Goal: Check status: Check status

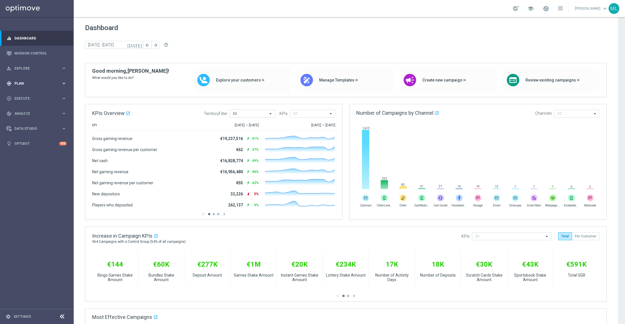
click at [62, 83] on icon "keyboard_arrow_right" at bounding box center [63, 83] width 5 height 5
click at [64, 110] on icon "keyboard_arrow_right" at bounding box center [63, 111] width 5 height 5
click at [31, 121] on link "Optimail" at bounding box center [38, 120] width 41 height 5
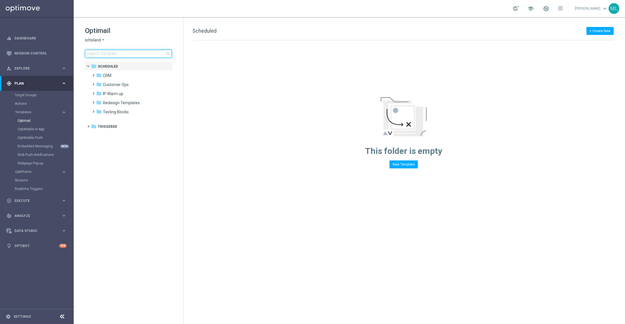
click at [109, 52] on input at bounding box center [128, 54] width 87 height 8
click at [104, 37] on icon "arrow_drop_down" at bounding box center [103, 39] width 5 height 5
click at [104, 51] on div "KenoGO" at bounding box center [106, 53] width 43 height 7
click at [109, 54] on input at bounding box center [128, 54] width 87 height 8
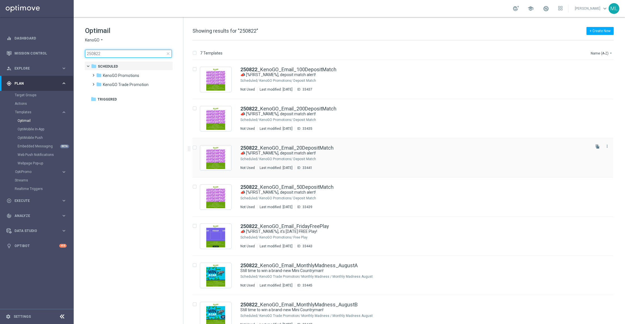
scroll to position [10, 0]
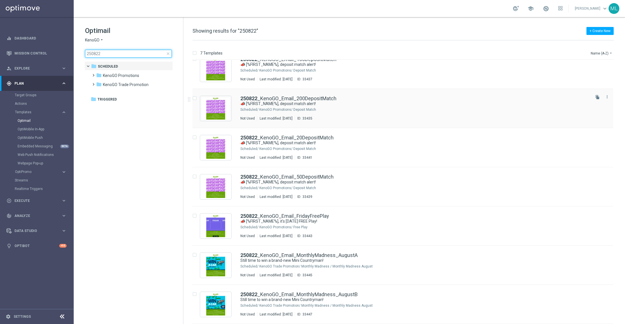
type input "250822"
click at [375, 111] on div "KenoGO Promotions/ Deposit Match" at bounding box center [425, 109] width 330 height 5
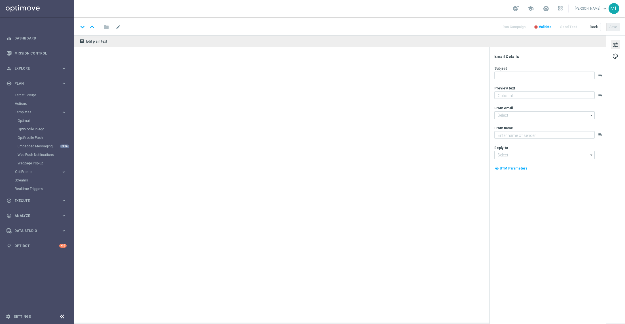
type textarea "Your turn to get matched!"
type textarea "KenoGO"
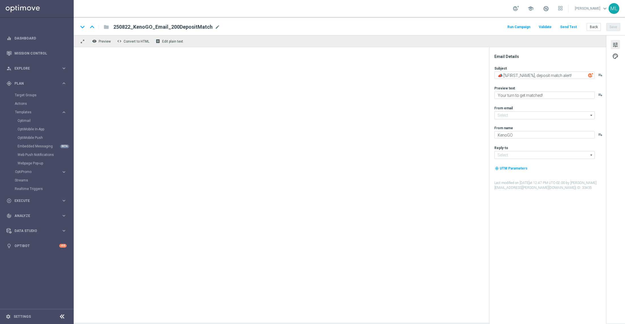
type input "mail@crm.kenogo.com.au"
type input "support@kenogo.com.au"
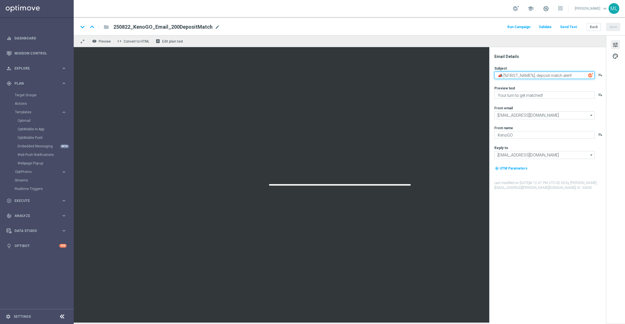
click at [545, 78] on textarea "📣 [%FIRST_NAME%], deposit match alert!" at bounding box center [545, 74] width 100 height 7
paste textarea "[%FIRST_NAME%], deposit match waiting just for you"
click at [496, 73] on textarea "[%FIRST_NAME%], deposit match waiting just for you!" at bounding box center [545, 74] width 100 height 7
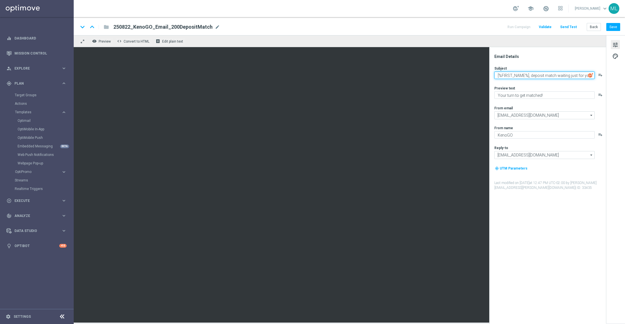
paste textarea "🚀"
type textarea "🚀[%FIRST_NAME%], deposit match waiting just for you!"
click at [612, 26] on button "Save" at bounding box center [614, 27] width 14 height 8
click at [595, 28] on button "Back" at bounding box center [594, 27] width 14 height 8
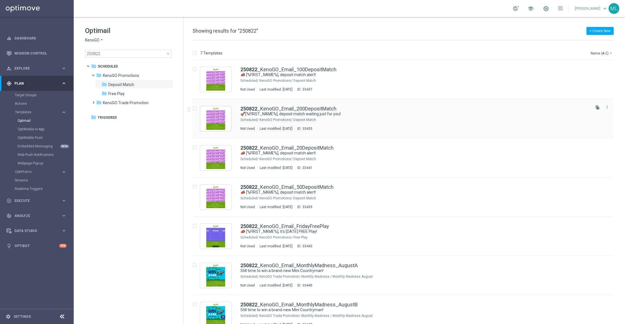
scroll to position [10, 0]
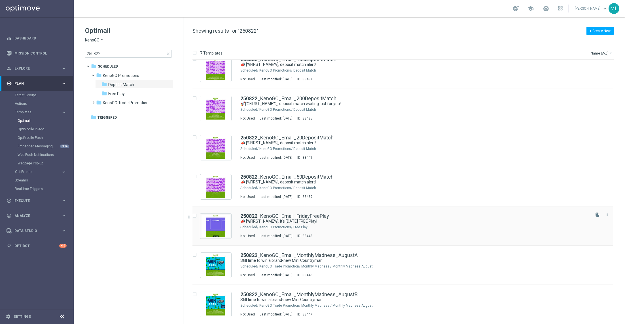
click at [392, 217] on div "250822 _KenoGO_Email_FridayFreePlay" at bounding box center [415, 215] width 349 height 5
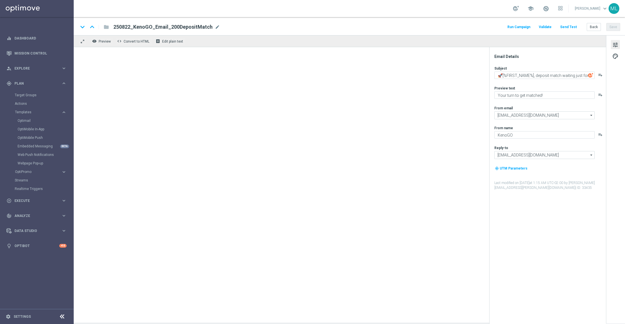
type textarea "📣 [%FIRST_NAME%], it's Friday FREE Play!"
type textarea "A little Friday fun, on us!"
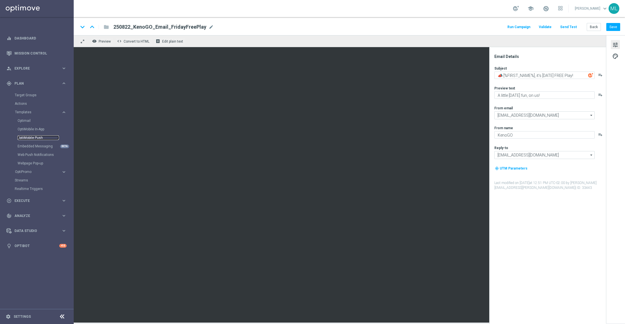
click at [32, 139] on link "OptiMobile Push" at bounding box center [38, 137] width 41 height 5
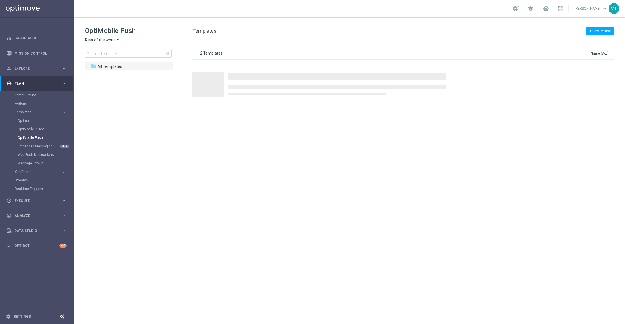
click at [116, 40] on icon "arrow_drop_down" at bounding box center [118, 39] width 5 height 5
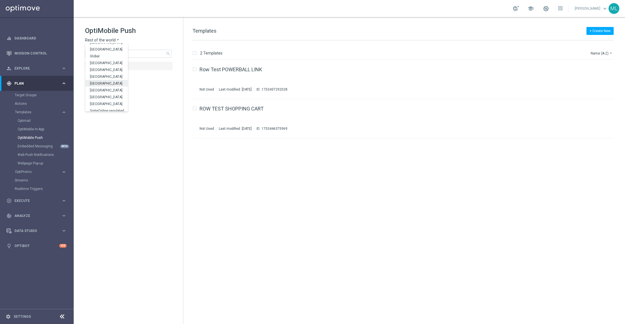
scroll to position [177, 0]
click at [0, 0] on span "KenoGO [GEOGRAPHIC_DATA]" at bounding box center [0, 0] width 0 height 0
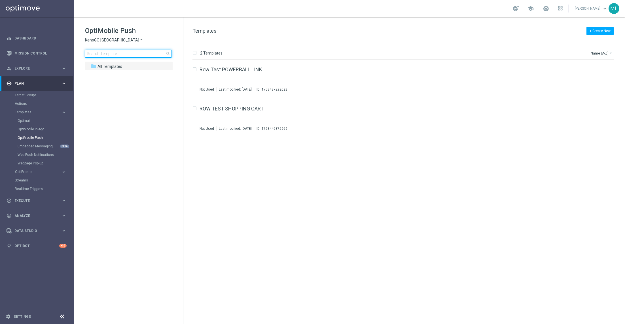
click at [101, 55] on input at bounding box center [128, 54] width 87 height 8
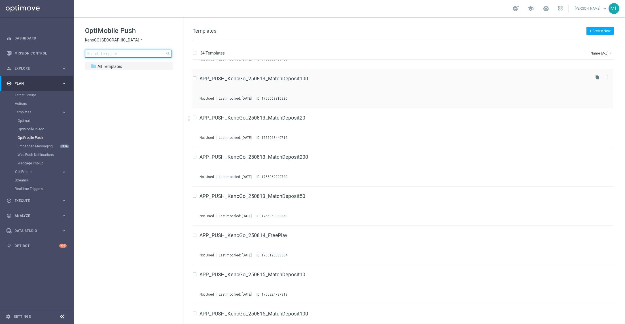
scroll to position [31, 0]
click at [364, 165] on div "APP_PUSH_KenoGo_250813_MatchDeposit200 Not Used Last modified: Wednesday, Augus…" at bounding box center [395, 166] width 390 height 25
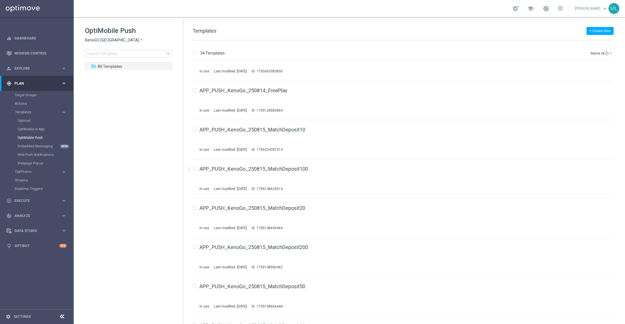
scroll to position [188, 0]
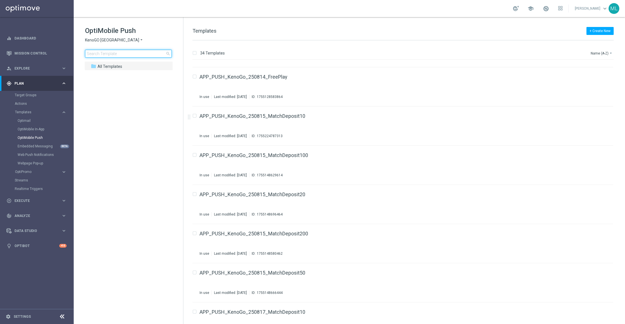
click at [105, 50] on input at bounding box center [128, 54] width 87 height 8
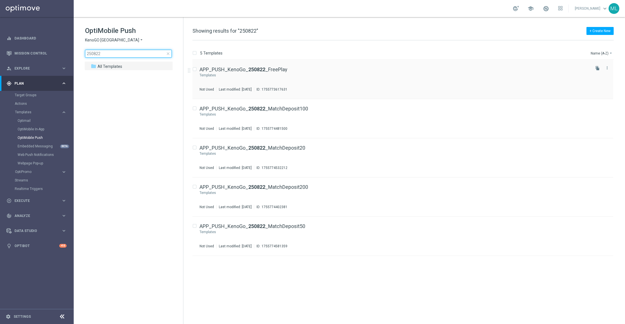
type input "250822"
click at [322, 74] on div "Press SPACE to select this row." at bounding box center [403, 75] width 373 height 5
click at [346, 185] on div "APP_PUSH_KenoGo_ 250822 _MatchDeposit200" at bounding box center [395, 186] width 390 height 5
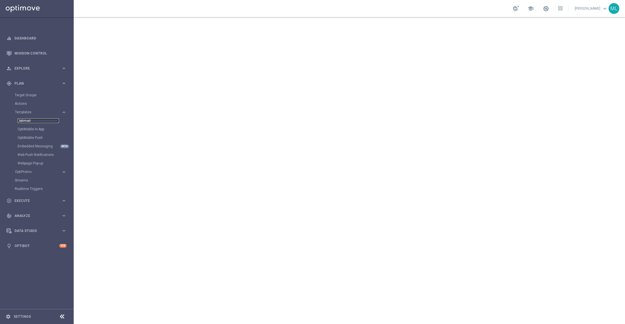
click at [34, 119] on link "Optimail" at bounding box center [38, 120] width 41 height 5
click at [100, 38] on span "lottoland" at bounding box center [93, 39] width 16 height 5
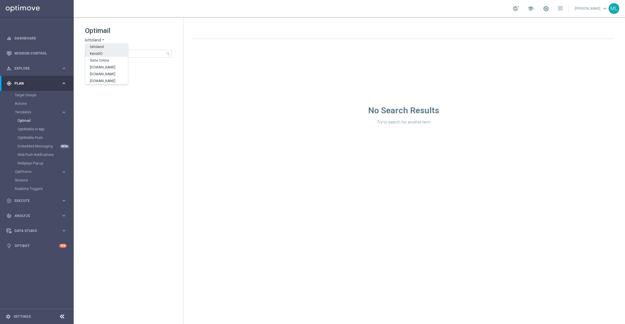
click at [103, 54] on div "KenoGO" at bounding box center [106, 53] width 43 height 7
click at [111, 54] on input at bounding box center [128, 54] width 87 height 8
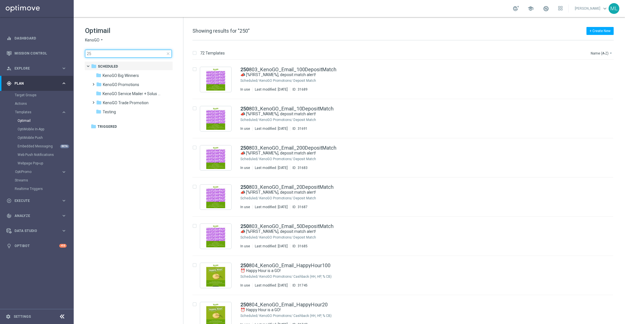
type input "2"
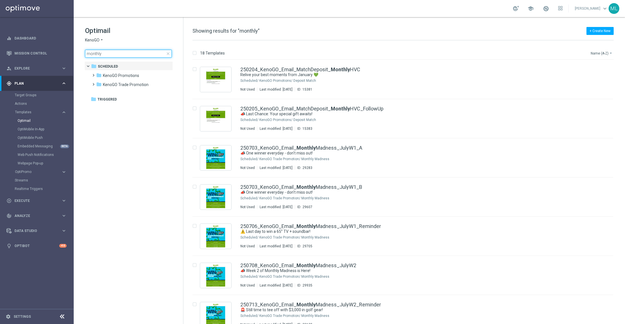
type input "monthly"
click at [607, 53] on button "Name (A-Z) arrow_drop_down" at bounding box center [603, 53] width 24 height 7
click at [598, 80] on div "Date Modified (Newest)" at bounding box center [591, 78] width 45 height 8
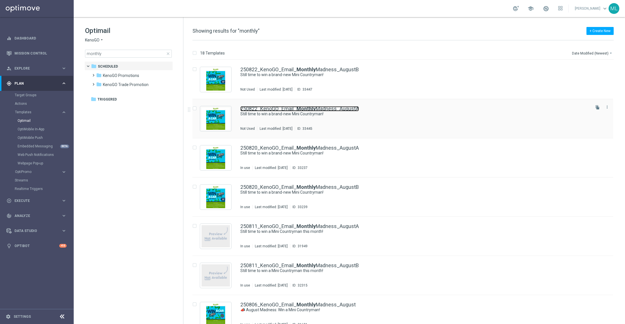
click at [342, 109] on link "250822_KenoGO_Email_ Monthly Madness_AugustA" at bounding box center [300, 108] width 119 height 5
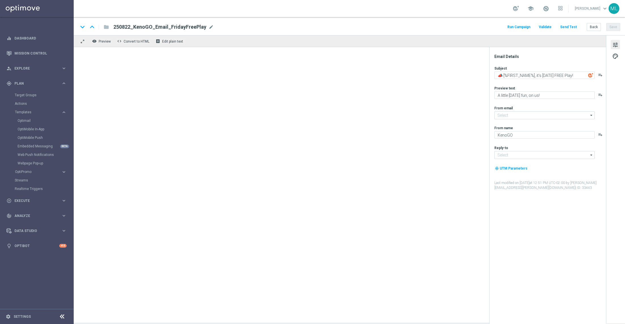
type input "mail@crm.kenogo.com.au"
type input "support@kenogo.com.au"
type input "250822_KenoGO_Email_MonthlyMadness_AugustA"
type textarea "Still time to win a brand-new Mini Countryman!"
type textarea "Enter now – your Mini Countryman could be waiting!"
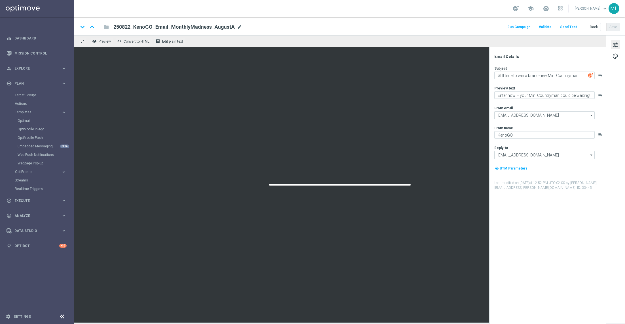
click at [237, 27] on span "mode_edit" at bounding box center [239, 26] width 5 height 5
click at [130, 26] on input "250822_KenoGO_Email_MonthlyMadness_AugustA" at bounding box center [183, 26] width 141 height 7
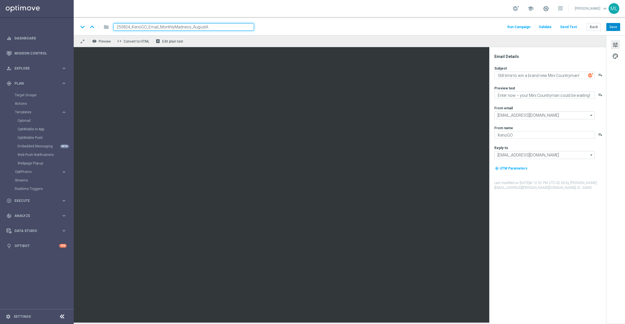
type input "250824_KenoGO_Email_MonthlyMadness_AugustA"
click at [612, 27] on button "Save" at bounding box center [614, 27] width 14 height 8
click at [593, 26] on button "Back" at bounding box center [594, 27] width 14 height 8
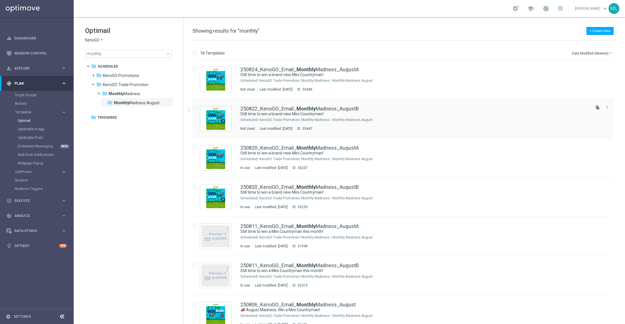
click at [393, 110] on div "250822_KenoGO_Email_ Monthly Madness_AugustB" at bounding box center [415, 108] width 349 height 5
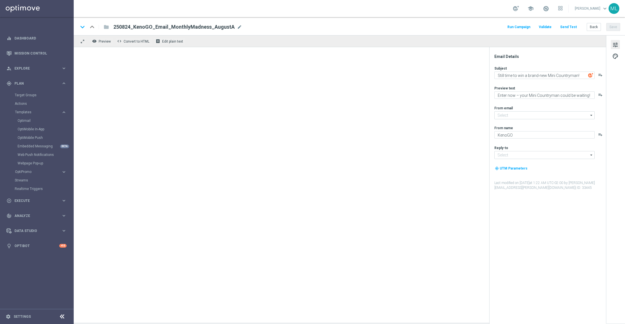
type input "mail@crm.kenogo.com.au"
type input "support@kenogo.com.au"
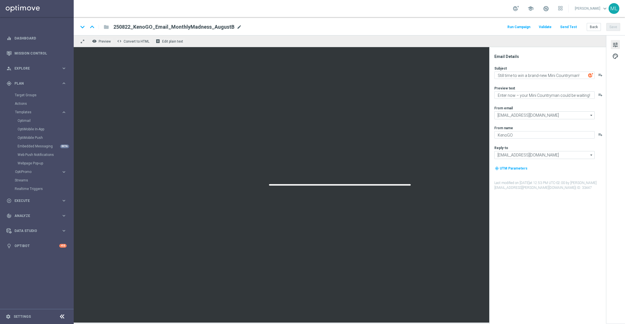
click at [237, 26] on span "mode_edit" at bounding box center [239, 26] width 5 height 5
click at [130, 28] on input "250822_KenoGO_Email_MonthlyMadness_AugustB" at bounding box center [183, 26] width 141 height 7
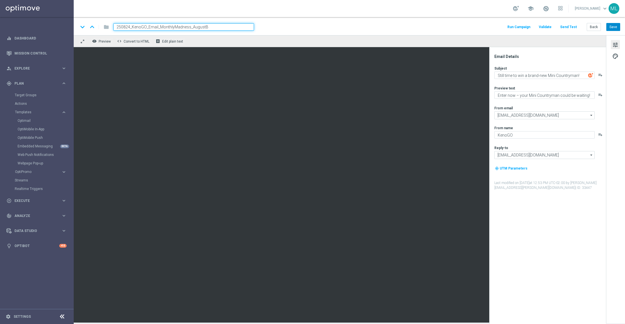
type input "250824_KenoGO_Email_MonthlyMadness_AugustB"
click at [612, 28] on button "Save" at bounding box center [614, 27] width 14 height 8
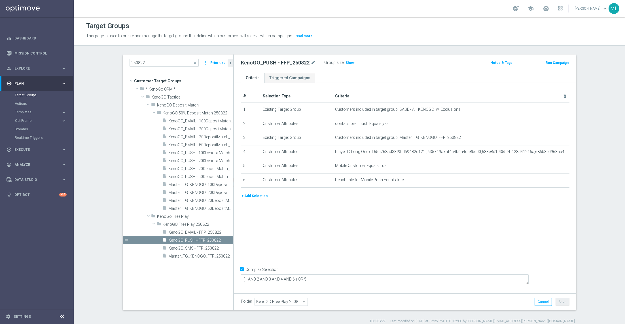
scroll to position [2, 0]
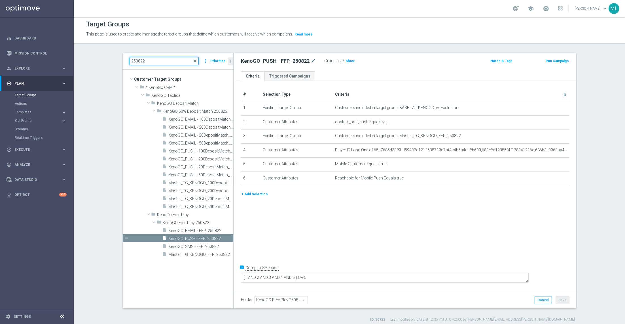
click at [151, 62] on input "250822" at bounding box center [164, 61] width 69 height 8
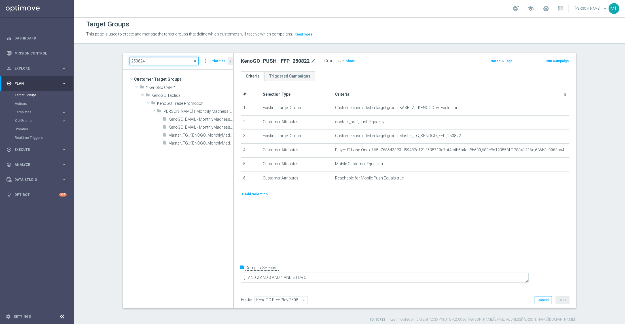
type input "250824"
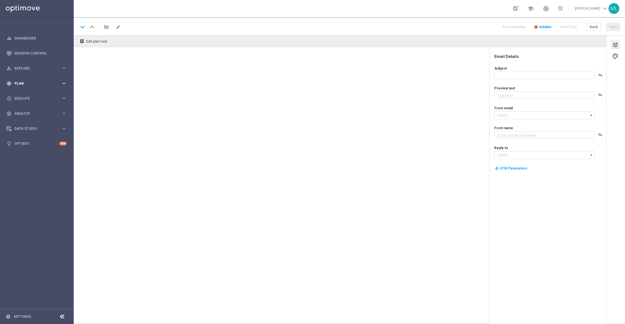
type textarea "Enter now – your Mini Countryman could be waiting!"
type textarea "KenoGO"
click at [63, 83] on icon "keyboard_arrow_right" at bounding box center [63, 83] width 5 height 5
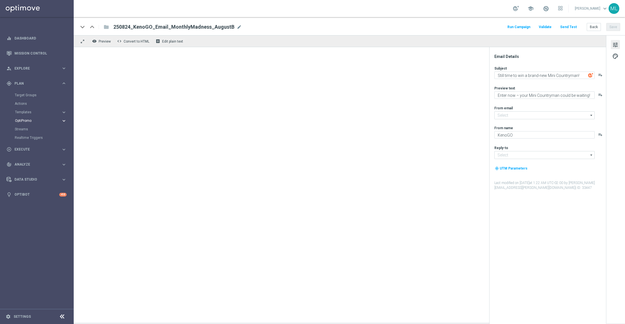
type input "[EMAIL_ADDRESS][DOMAIN_NAME]"
click at [64, 111] on icon "keyboard_arrow_right" at bounding box center [63, 111] width 5 height 5
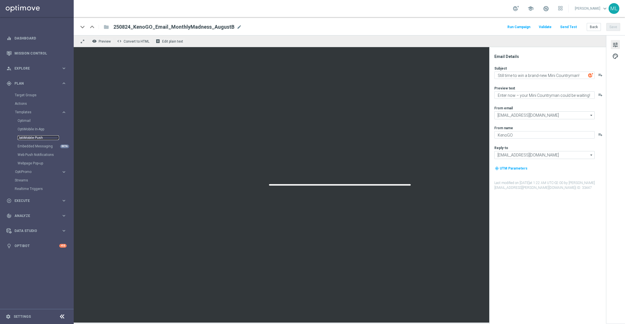
click at [45, 137] on link "OptiMobile Push" at bounding box center [38, 137] width 41 height 5
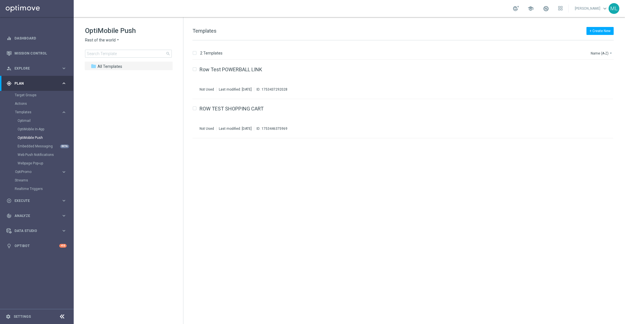
click at [117, 38] on icon "arrow_drop_down" at bounding box center [118, 39] width 5 height 5
click at [0, 0] on span "KenoGO [GEOGRAPHIC_DATA]" at bounding box center [0, 0] width 0 height 0
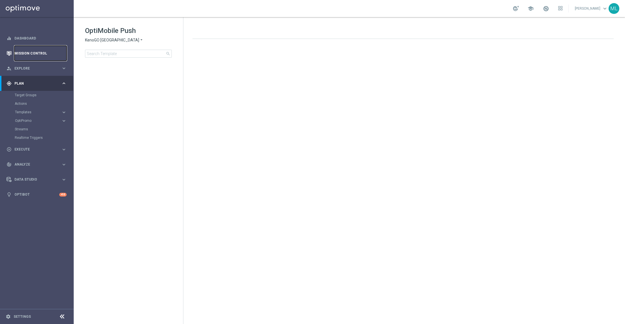
click at [29, 55] on link "Mission Control" at bounding box center [40, 53] width 52 height 15
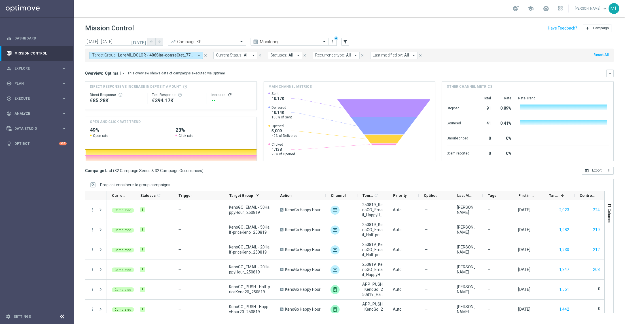
click at [144, 42] on icon "[DATE]" at bounding box center [138, 41] width 15 height 5
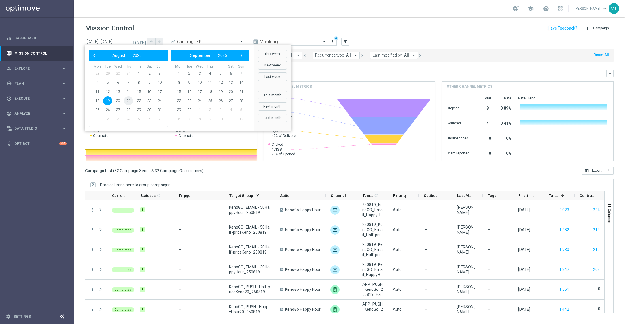
click at [130, 102] on span "21" at bounding box center [128, 100] width 9 height 9
type input "[DATE] - [DATE]"
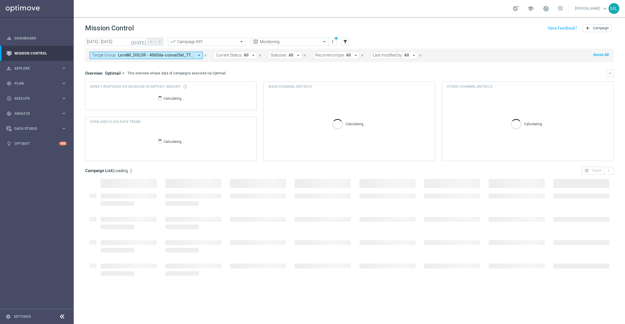
click at [204, 54] on icon "close" at bounding box center [206, 55] width 4 height 4
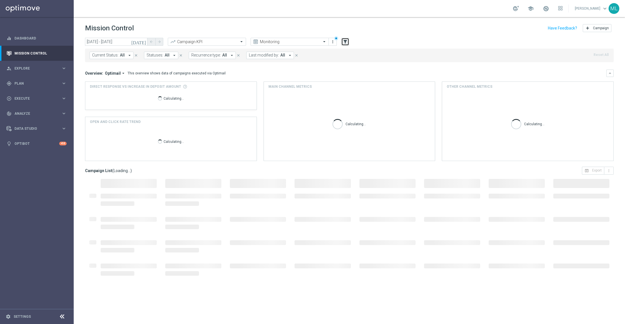
click at [346, 41] on icon "filter_alt" at bounding box center [345, 41] width 5 height 5
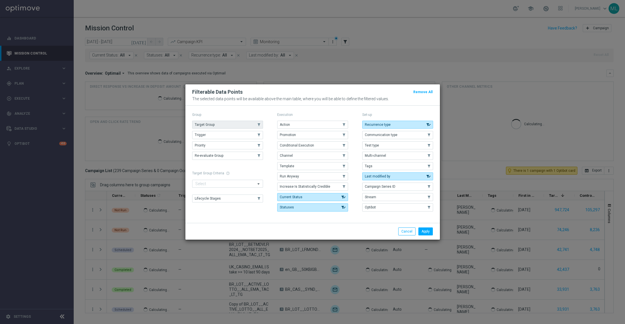
click at [259, 123] on use "button" at bounding box center [259, 125] width 4 height 4
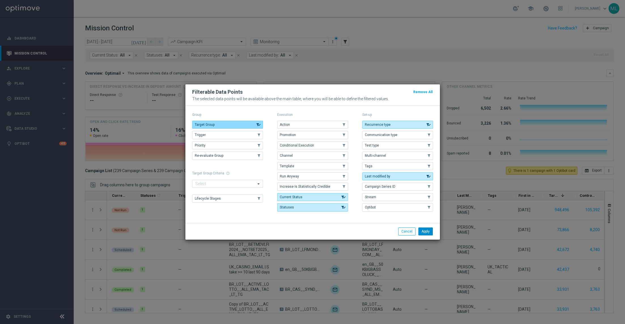
click at [429, 232] on button "Apply" at bounding box center [426, 231] width 14 height 8
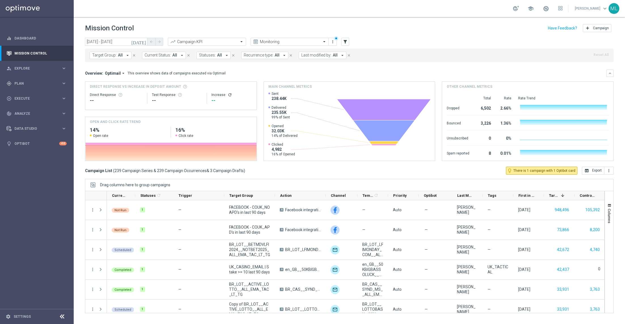
click at [122, 55] on button "Target Group: All arrow_drop_down" at bounding box center [111, 55] width 42 height 7
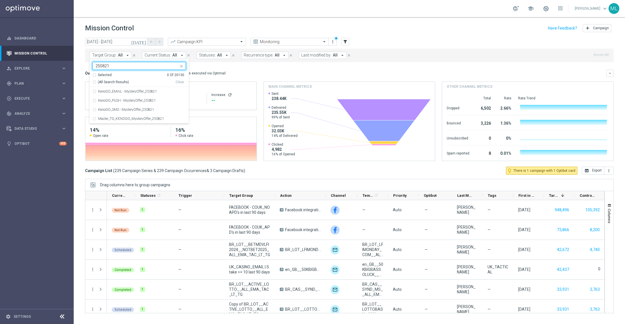
click at [94, 82] on div "(All Search Results)" at bounding box center [133, 82] width 83 height 5
type input "250821"
click at [213, 66] on mini-dashboard "Overview: Optimail arrow_drop_down This overview shows data of campaigns execut…" at bounding box center [349, 114] width 529 height 104
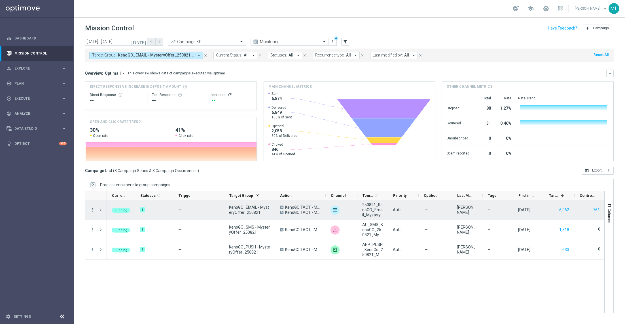
click at [91, 210] on icon "more_vert" at bounding box center [92, 209] width 5 height 5
click at [114, 229] on span "Channel Metrics" at bounding box center [117, 229] width 27 height 4
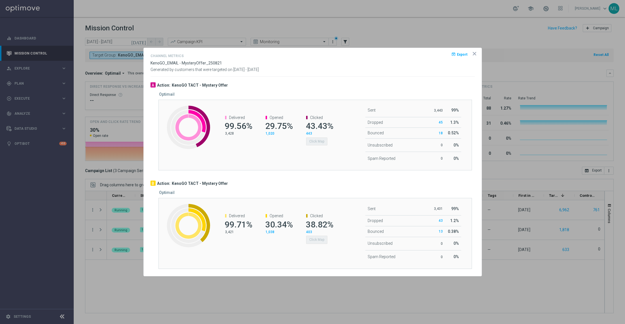
click at [314, 221] on span "38.82%" at bounding box center [320, 224] width 28 height 10
click at [318, 127] on span "43.43%" at bounding box center [320, 126] width 28 height 10
click at [316, 119] on span "Clicked" at bounding box center [316, 117] width 13 height 5
click at [322, 143] on button "Click Map" at bounding box center [316, 141] width 21 height 8
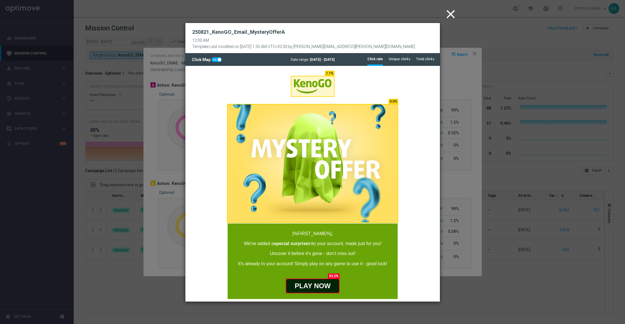
click at [447, 18] on icon "close" at bounding box center [451, 14] width 14 height 14
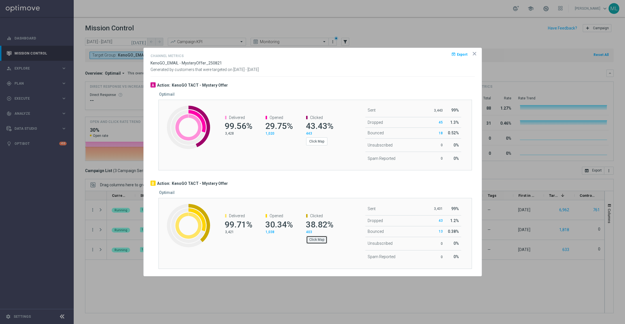
click at [316, 237] on button "Click Map" at bounding box center [316, 239] width 21 height 8
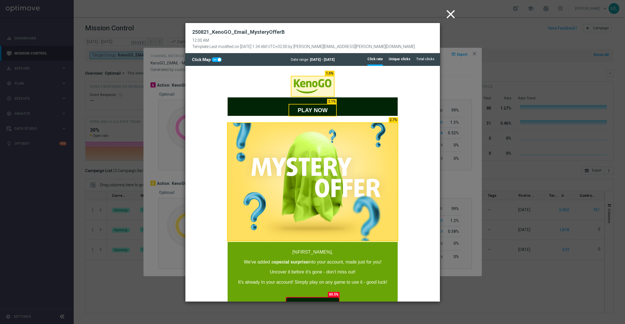
click at [399, 60] on tab-header "Unique clicks" at bounding box center [400, 59] width 22 height 5
click at [381, 58] on tab-header "Click rate" at bounding box center [376, 59] width 16 height 5
click at [393, 61] on tab-header "Unique clicks" at bounding box center [400, 59] width 22 height 5
click at [378, 59] on tab-header "Click rate" at bounding box center [376, 59] width 16 height 5
click at [448, 14] on icon "close" at bounding box center [451, 14] width 14 height 14
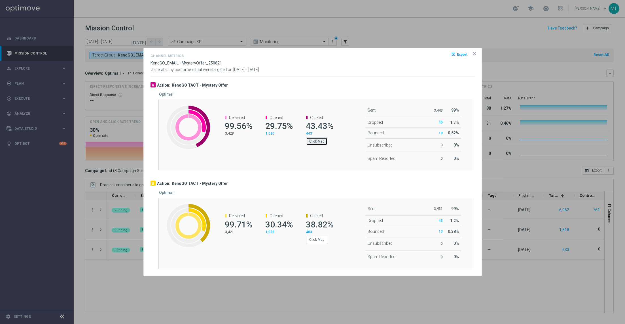
click at [315, 141] on button "Click Map" at bounding box center [316, 141] width 21 height 8
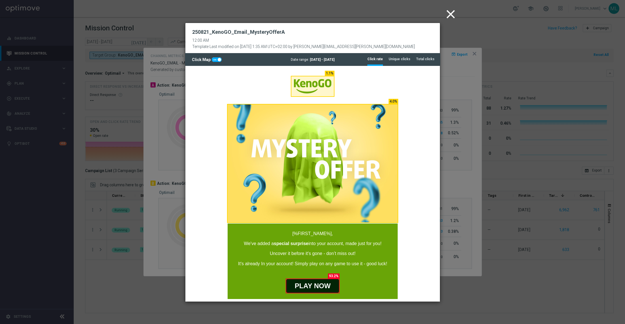
click at [453, 165] on modal-container "close 250821_KenoGO_Email_MysteryOfferA 12:00 AM Template Last modified on [DAT…" at bounding box center [312, 162] width 625 height 324
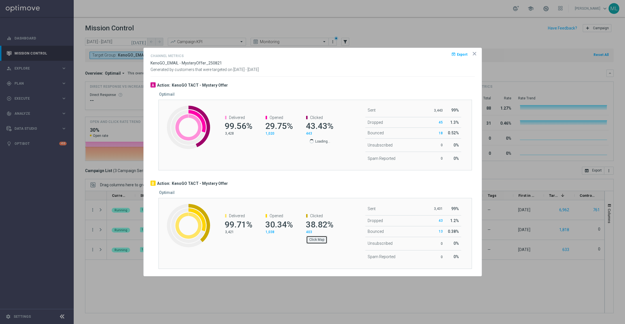
click at [315, 239] on button "Click Map" at bounding box center [316, 239] width 21 height 8
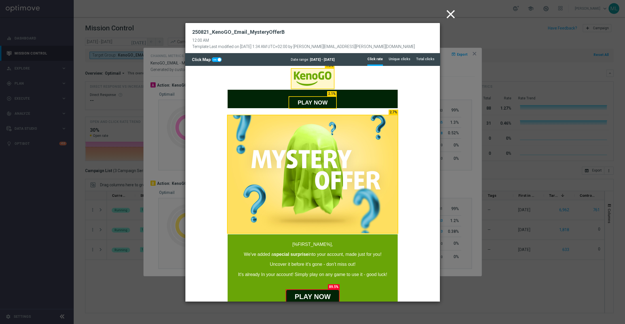
scroll to position [6, 0]
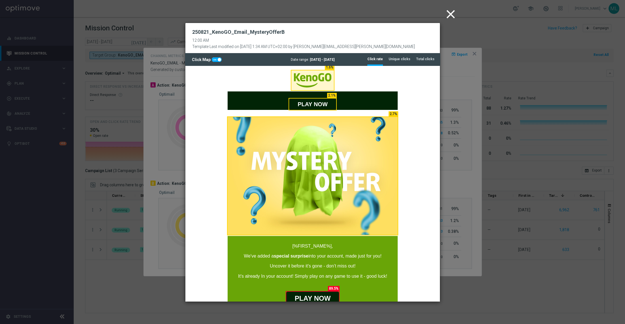
click at [450, 15] on icon "close" at bounding box center [451, 14] width 14 height 14
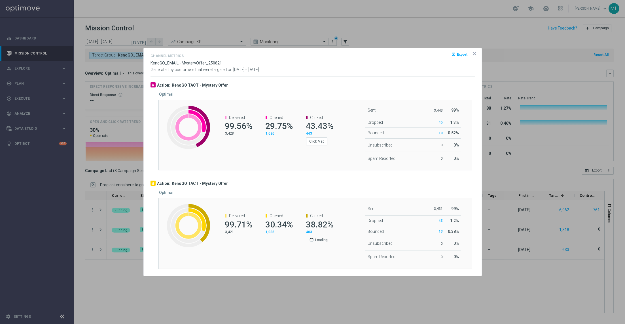
click at [312, 241] on span at bounding box center [312, 240] width 6 height 6
